Goal: Find specific fact: Find specific fact

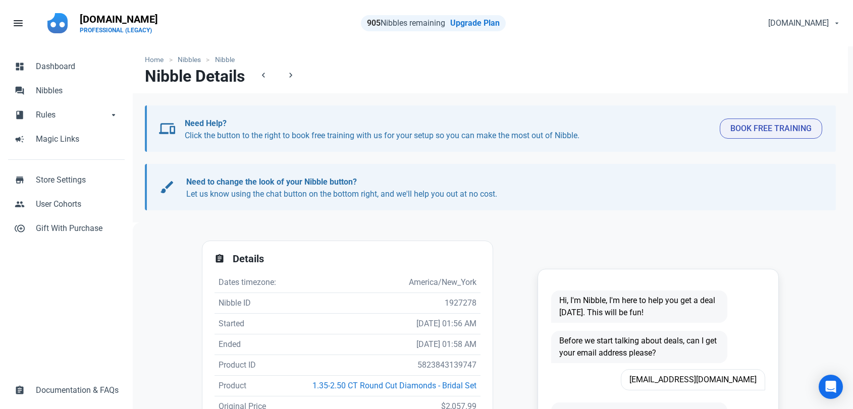
scroll to position [168, 0]
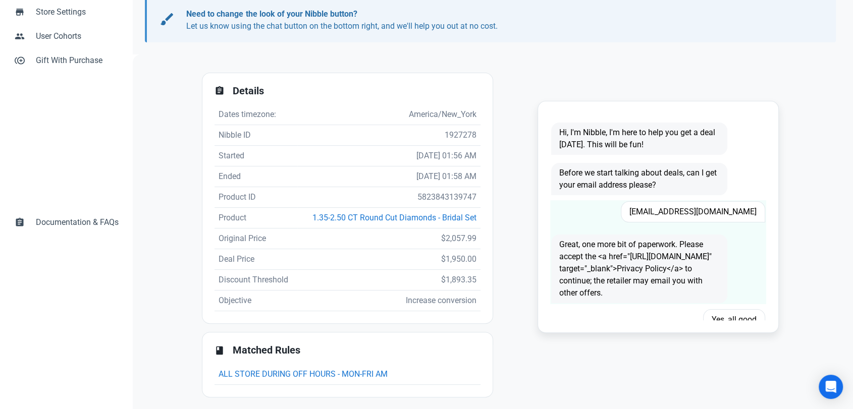
click at [678, 215] on span "Lyhryhfaye96@gmial.com" at bounding box center [693, 211] width 144 height 21
click at [678, 214] on span "Lyhryhfaye96@gmial.com" at bounding box center [693, 211] width 144 height 21
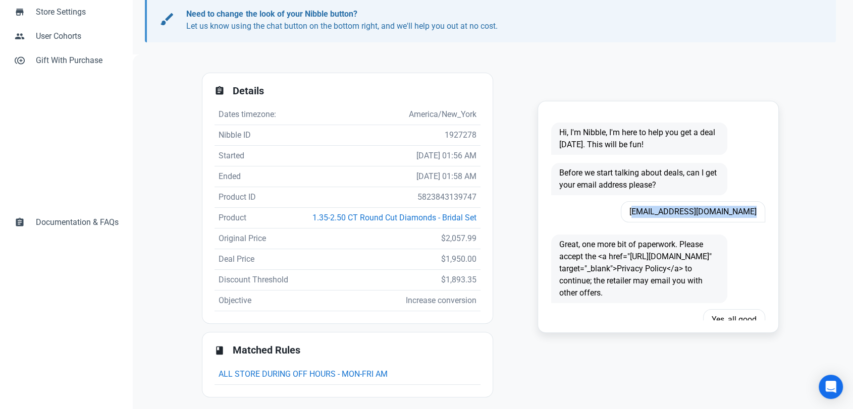
copy span "Lyhryhfaye96@gmial.com"
click at [423, 195] on td "5823843139747" at bounding box center [388, 197] width 183 height 21
click at [423, 194] on td "5823843139747" at bounding box center [388, 197] width 183 height 21
copy td "5823843139747"
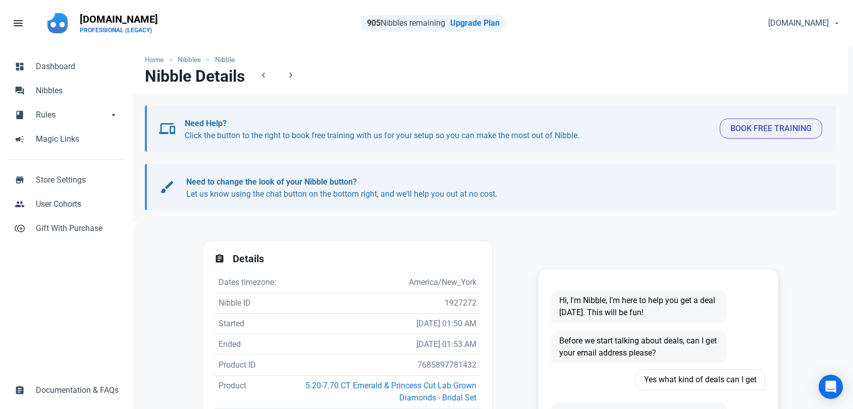
scroll to position [210, 0]
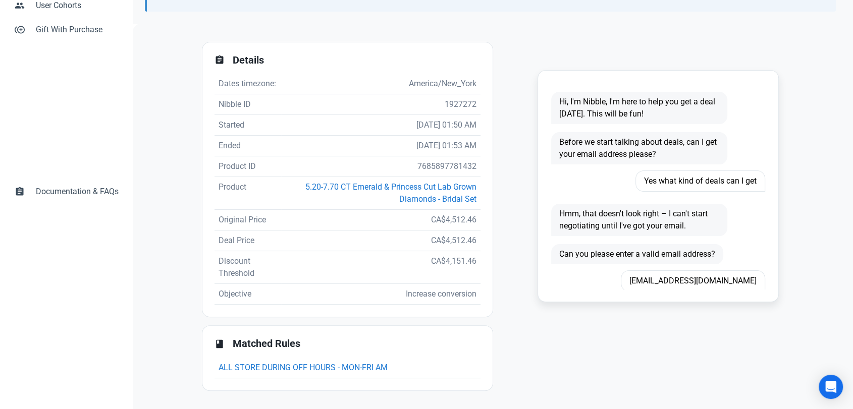
click at [719, 271] on span "[EMAIL_ADDRESS][DOMAIN_NAME]" at bounding box center [693, 281] width 144 height 21
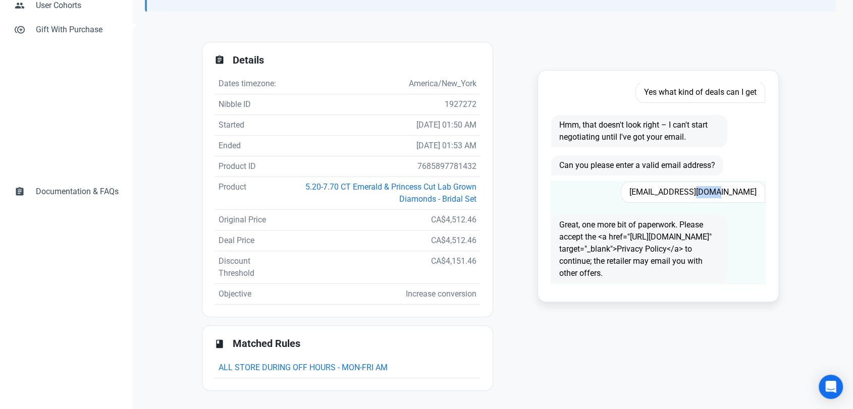
click at [719, 182] on span "[EMAIL_ADDRESS][DOMAIN_NAME]" at bounding box center [693, 192] width 144 height 21
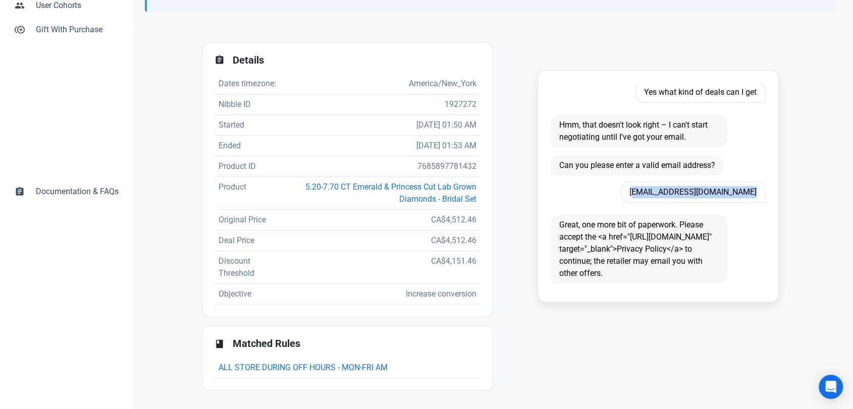
copy span "[EMAIL_ADDRESS][DOMAIN_NAME]"
click at [444, 171] on td "7685897781432" at bounding box center [380, 166] width 199 height 21
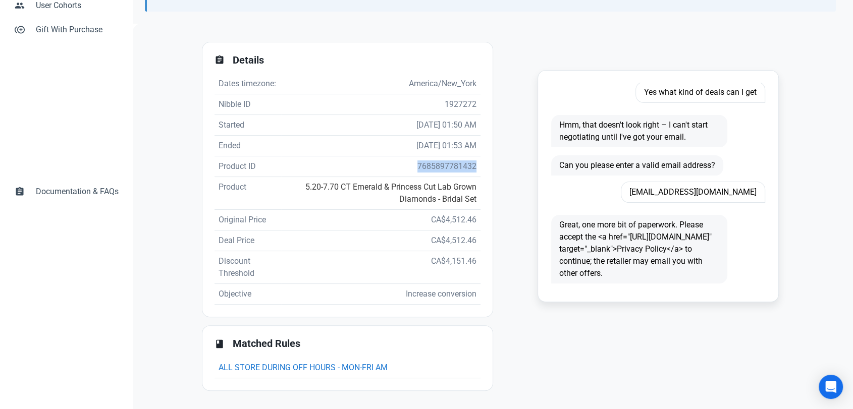
copy td "7685897781432"
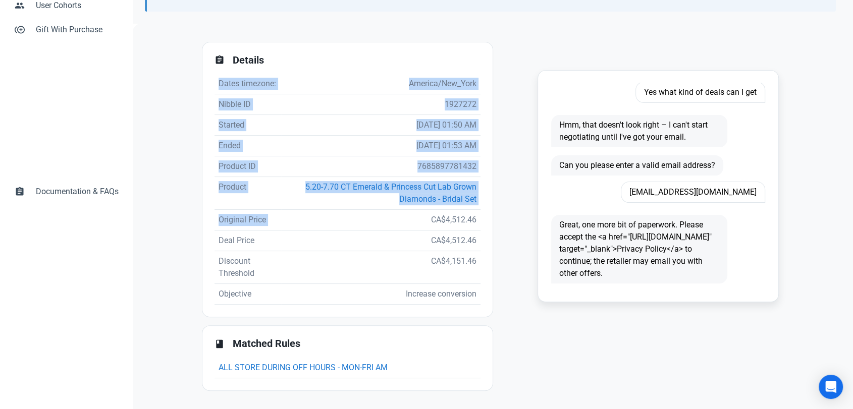
drag, startPoint x: 420, startPoint y: 220, endPoint x: 477, endPoint y: 222, distance: 57.1
click at [477, 222] on div "assignment Details Dates timezone: [GEOGRAPHIC_DATA]/New_York Nibble ID 1927272…" at bounding box center [347, 179] width 290 height 275
click at [460, 226] on td "CA$4,512.46" at bounding box center [380, 220] width 199 height 21
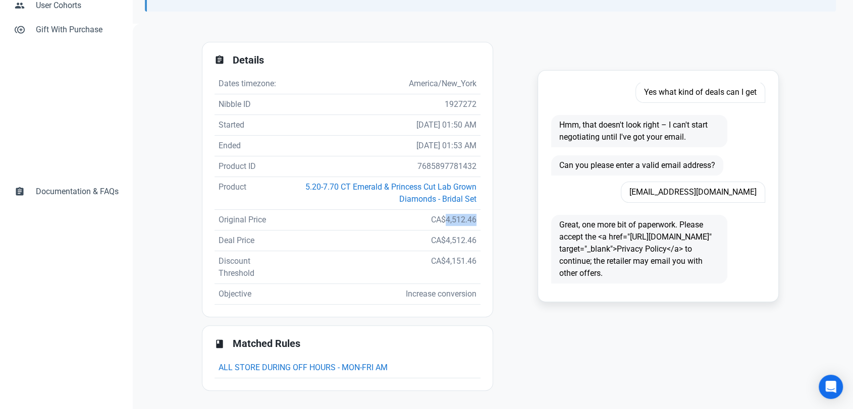
click at [460, 226] on td "CA$4,512.46" at bounding box center [380, 220] width 199 height 21
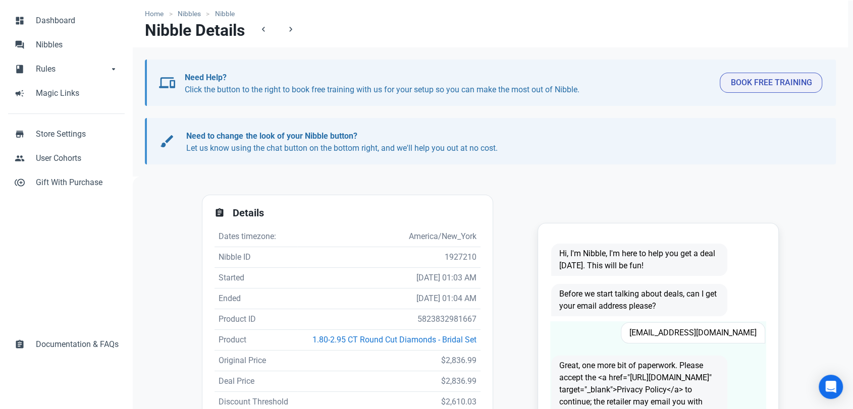
scroll to position [112, 0]
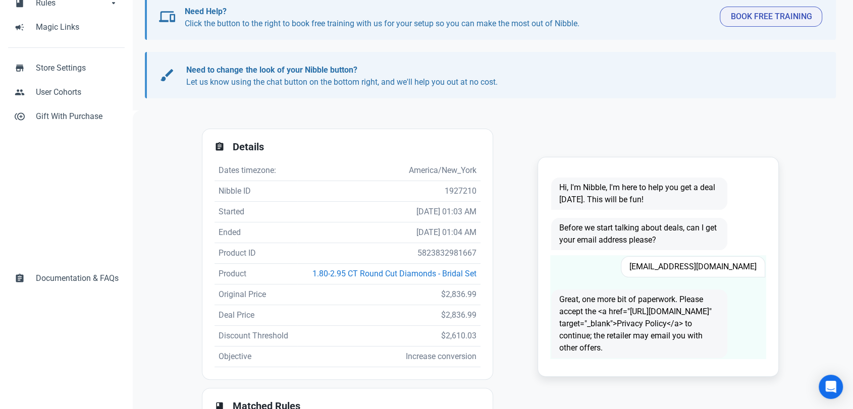
click at [707, 254] on div "[EMAIL_ADDRESS][DOMAIN_NAME]" at bounding box center [677, 266] width 188 height 33
click at [703, 262] on span "[EMAIL_ADDRESS][DOMAIN_NAME]" at bounding box center [693, 266] width 144 height 21
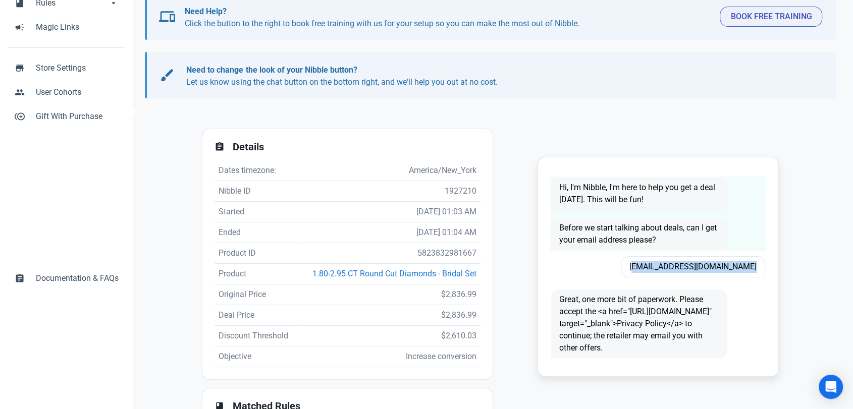
copy span "[EMAIL_ADDRESS][DOMAIN_NAME]"
click at [437, 246] on td "5823832981667" at bounding box center [388, 253] width 183 height 21
click at [436, 251] on td "5823832981667" at bounding box center [388, 253] width 183 height 21
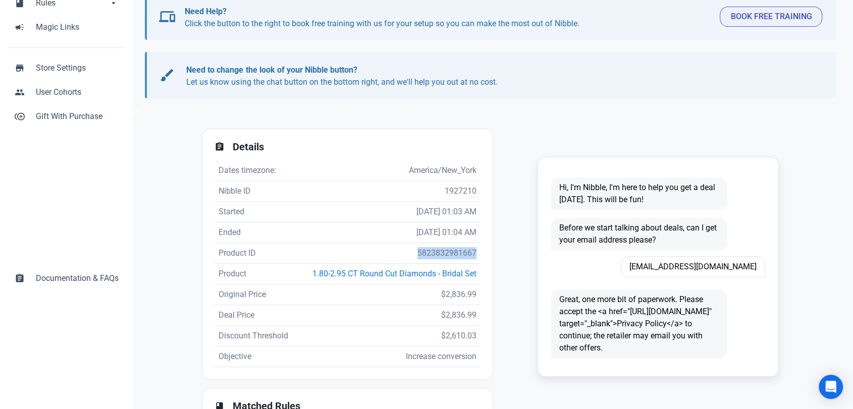
click at [436, 251] on td "5823832981667" at bounding box center [388, 253] width 183 height 21
copy td "5823832981667"
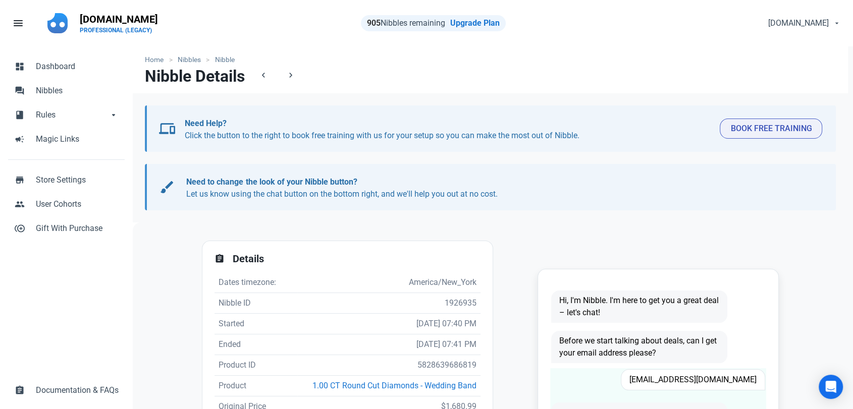
click at [705, 382] on span "[EMAIL_ADDRESS][DOMAIN_NAME]" at bounding box center [693, 379] width 144 height 21
click at [705, 382] on span "jesslca79@yahoo.com" at bounding box center [693, 379] width 144 height 21
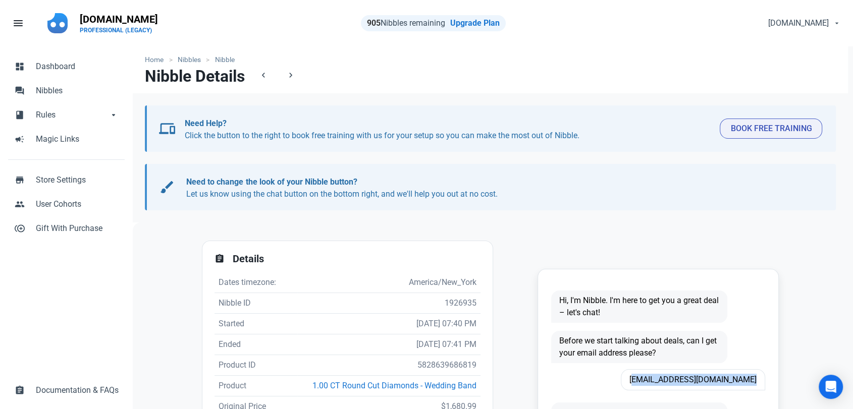
copy span "jesslca79@yahoo.com"
click at [452, 361] on td "5828639686819" at bounding box center [388, 365] width 183 height 21
copy td "5828639686819"
